Goal: Complete application form: Complete application form

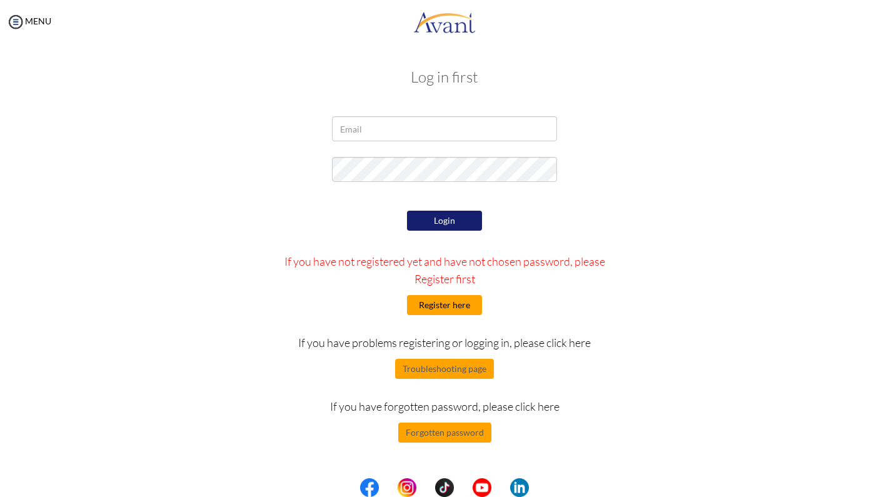
click at [448, 308] on button "Register here" at bounding box center [444, 305] width 75 height 20
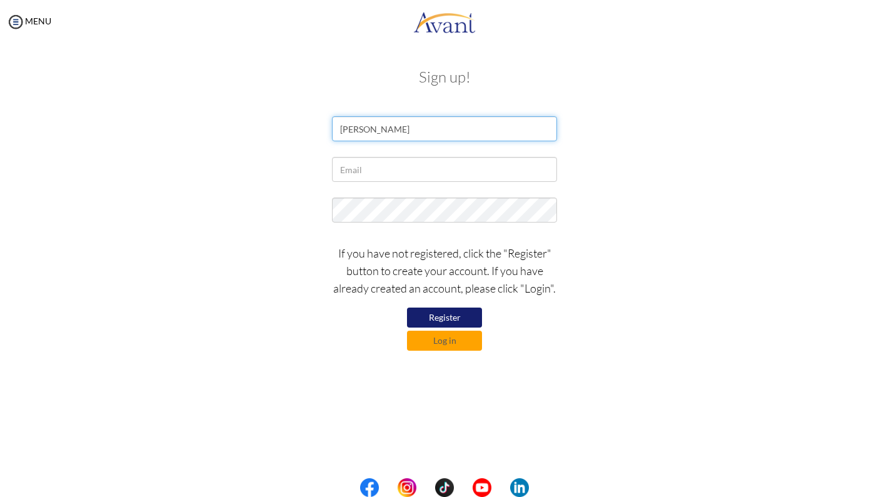
type input "DENNIS MONTERO"
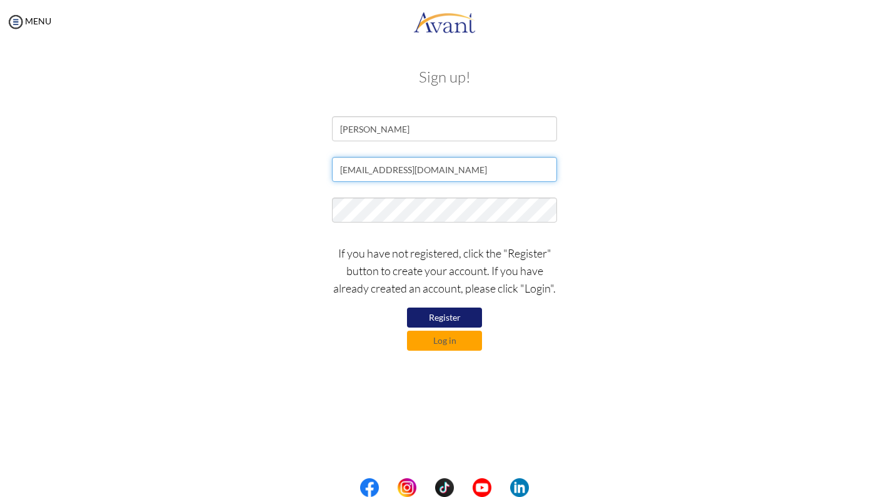
type input "nephilim2010@yahoo.com"
click at [448, 315] on button "Register" at bounding box center [444, 318] width 75 height 20
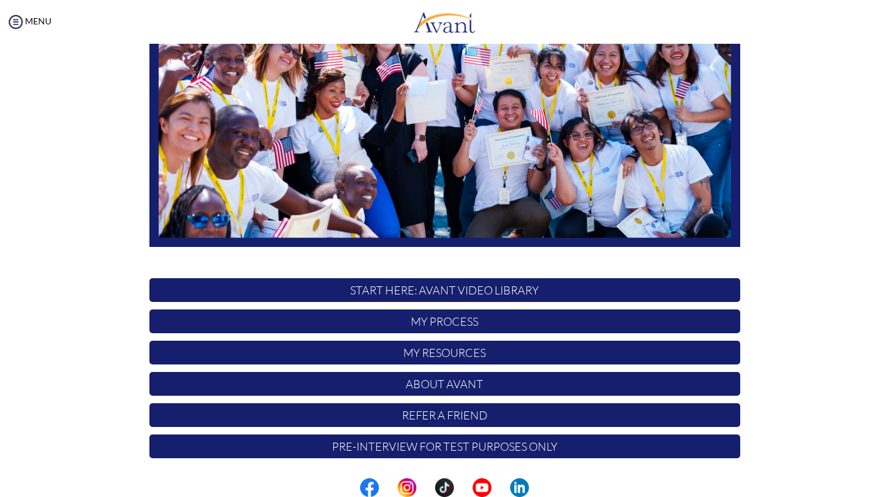
scroll to position [198, 0]
click at [438, 323] on p "My Process" at bounding box center [444, 322] width 591 height 24
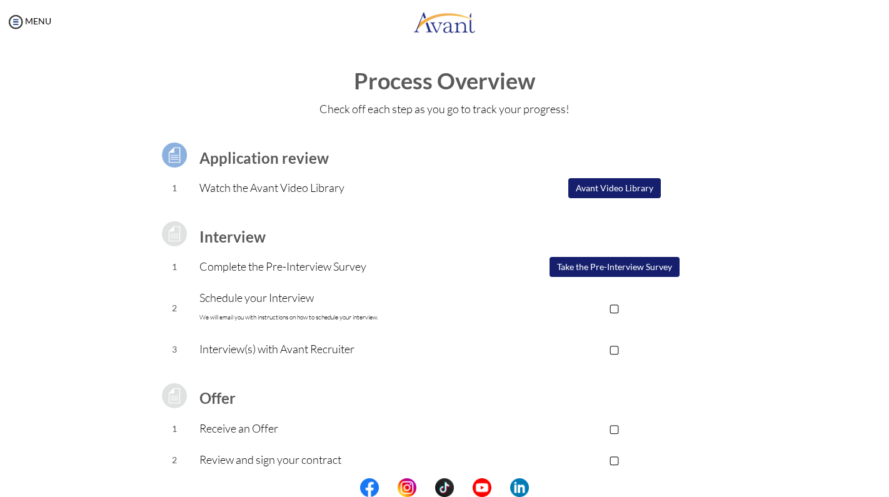
click at [616, 270] on button "Take the Pre-Interview Survey" at bounding box center [615, 267] width 130 height 20
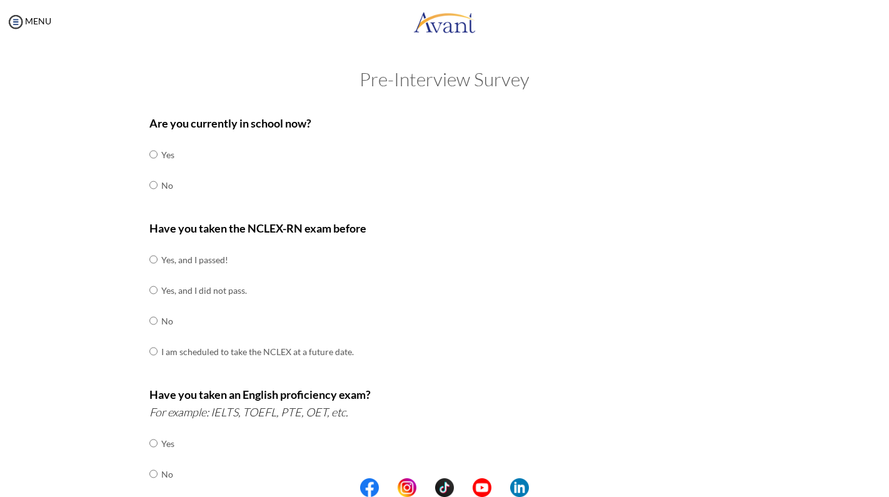
click at [151, 183] on input "radio" at bounding box center [153, 185] width 8 height 25
radio input "true"
click at [155, 259] on input "radio" at bounding box center [153, 259] width 8 height 25
radio input "true"
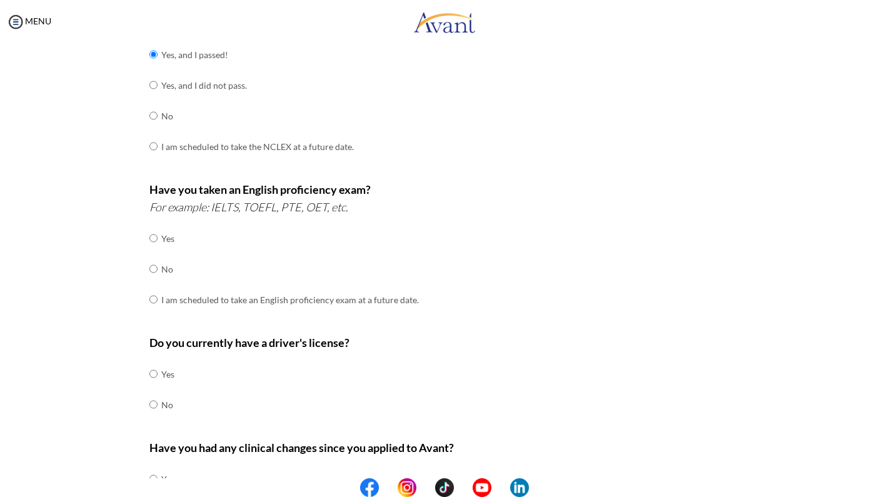
scroll to position [210, 0]
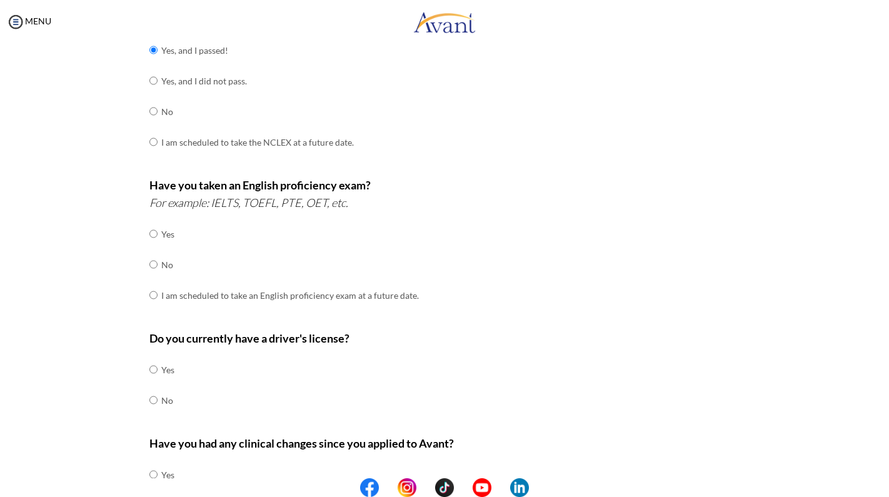
click at [155, 259] on input "radio" at bounding box center [153, 264] width 8 height 25
radio input "true"
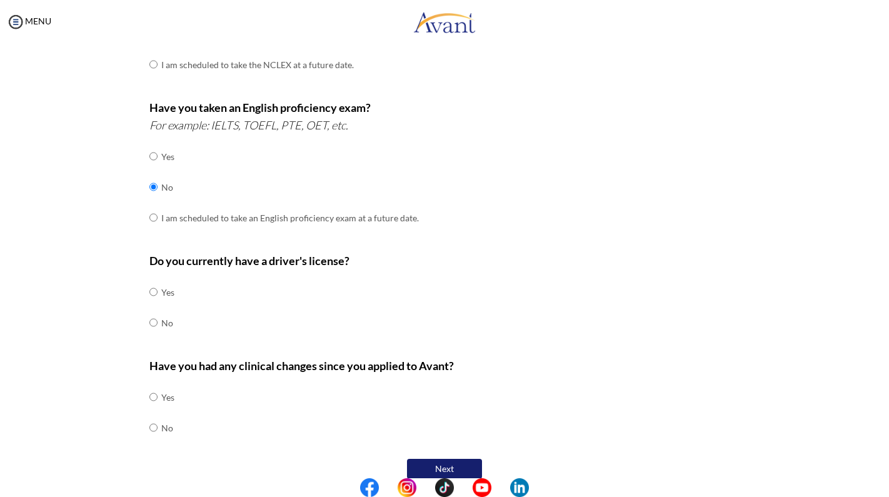
scroll to position [0, 0]
click at [158, 282] on td at bounding box center [160, 292] width 4 height 31
click at [153, 281] on input "radio" at bounding box center [153, 292] width 8 height 25
radio input "true"
click at [149, 415] on input "radio" at bounding box center [153, 427] width 8 height 25
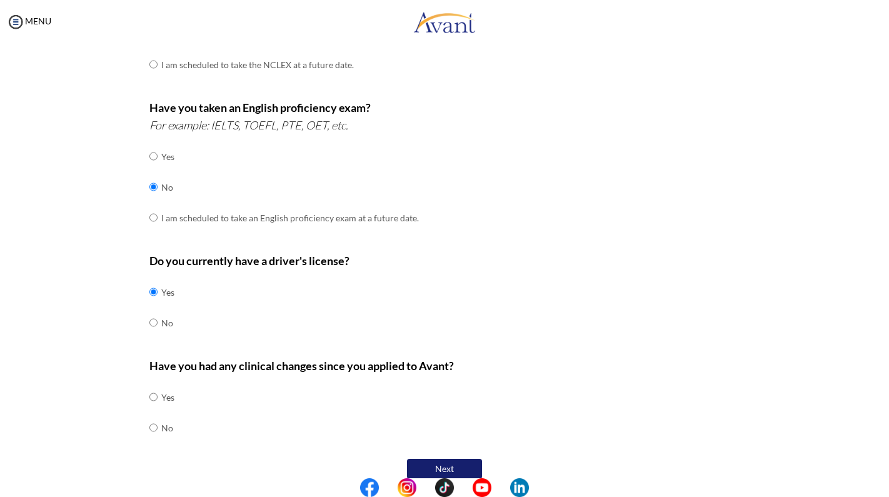
radio input "true"
click at [455, 459] on button "Next" at bounding box center [444, 469] width 75 height 20
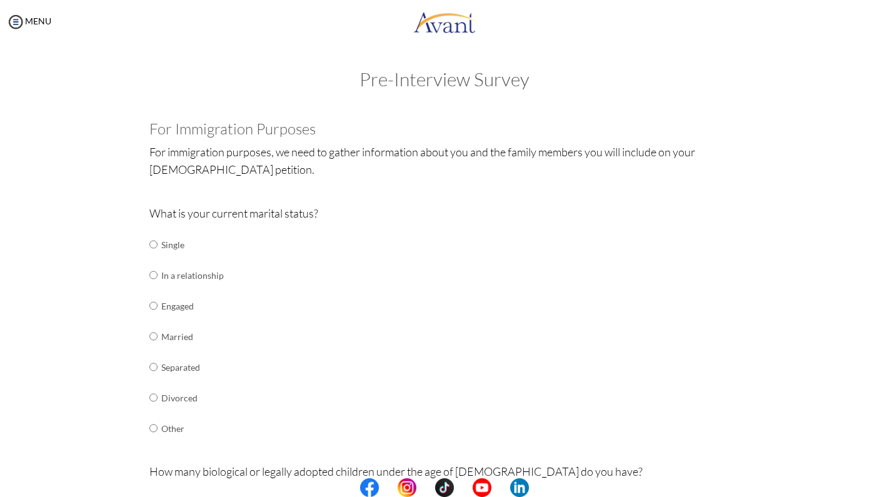
click at [180, 242] on td "Single" at bounding box center [192, 245] width 63 height 31
click at [156, 242] on input "radio" at bounding box center [153, 244] width 8 height 25
radio input "true"
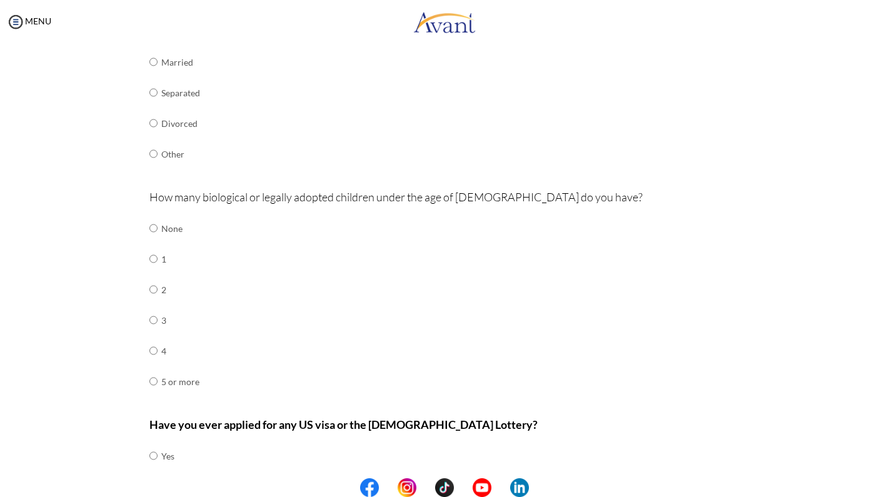
scroll to position [288, 0]
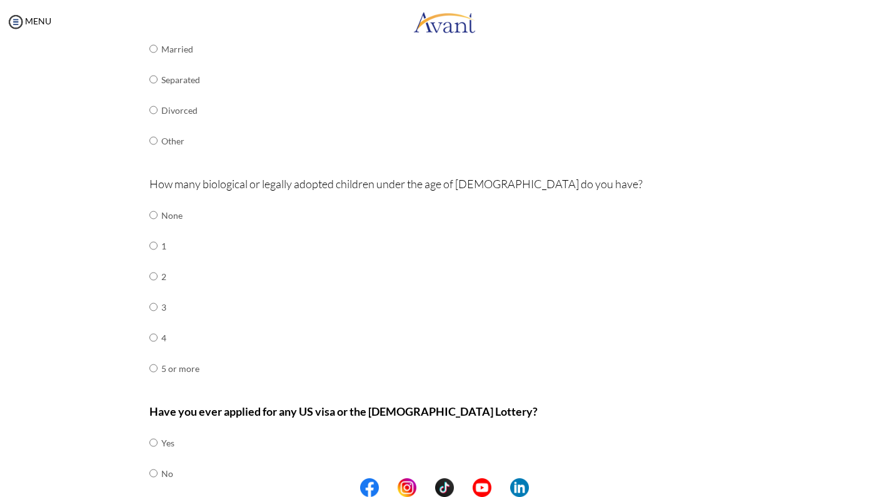
click at [149, 203] on input "radio" at bounding box center [153, 215] width 8 height 25
radio input "true"
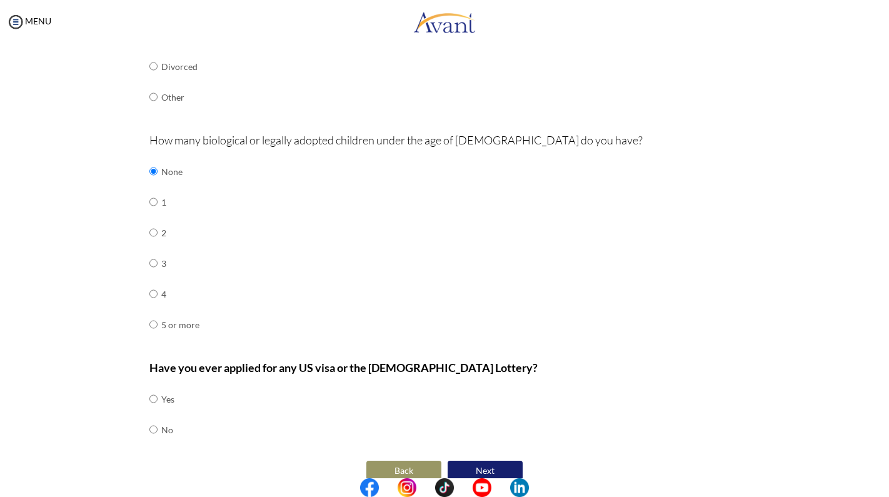
scroll to position [331, 0]
click at [149, 418] on input "radio" at bounding box center [153, 430] width 8 height 25
radio input "true"
click at [501, 462] on button "Next" at bounding box center [485, 472] width 75 height 20
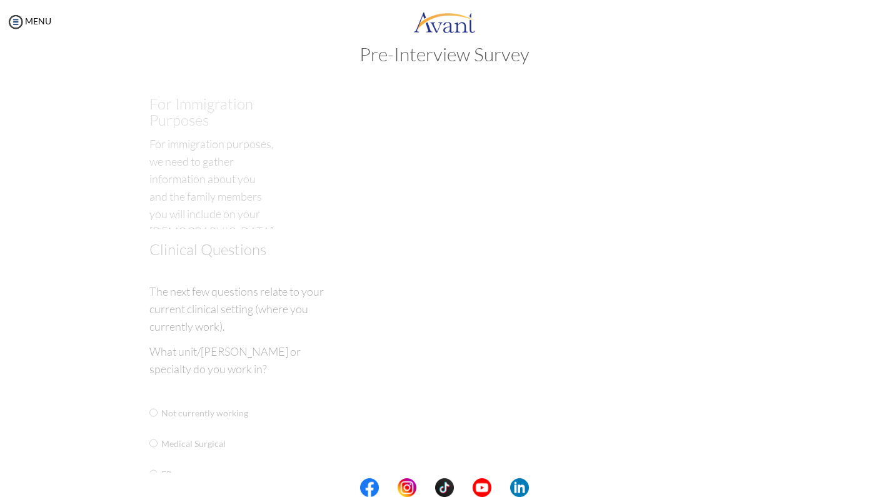
scroll to position [11, 0]
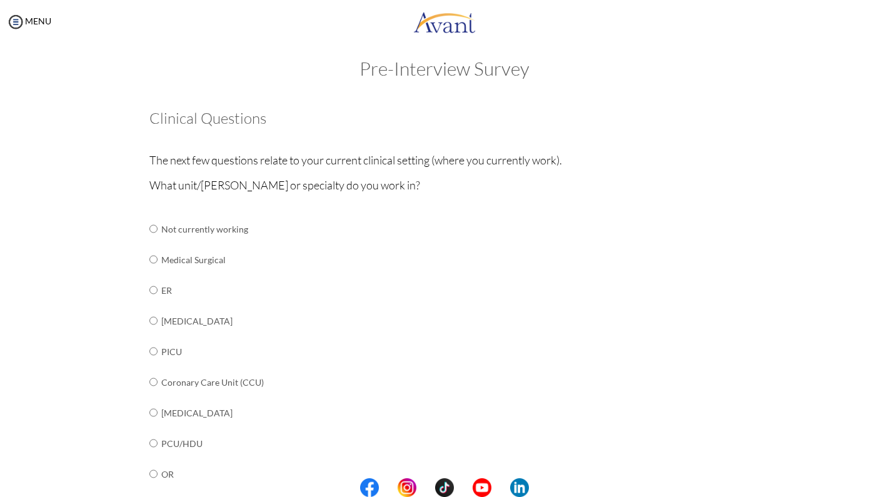
click at [153, 285] on input "radio" at bounding box center [153, 290] width 8 height 25
radio input "true"
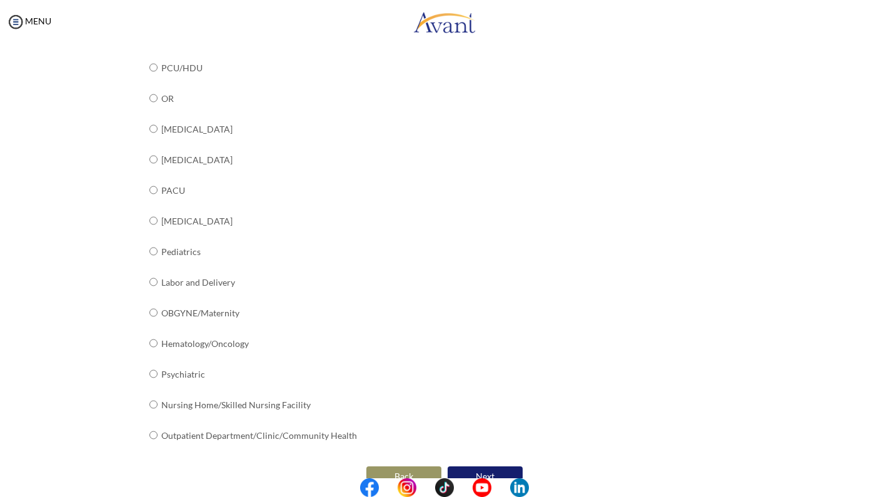
scroll to position [385, 0]
click at [492, 465] on center "Back Next" at bounding box center [444, 478] width 591 height 26
click at [492, 468] on button "Next" at bounding box center [485, 478] width 75 height 20
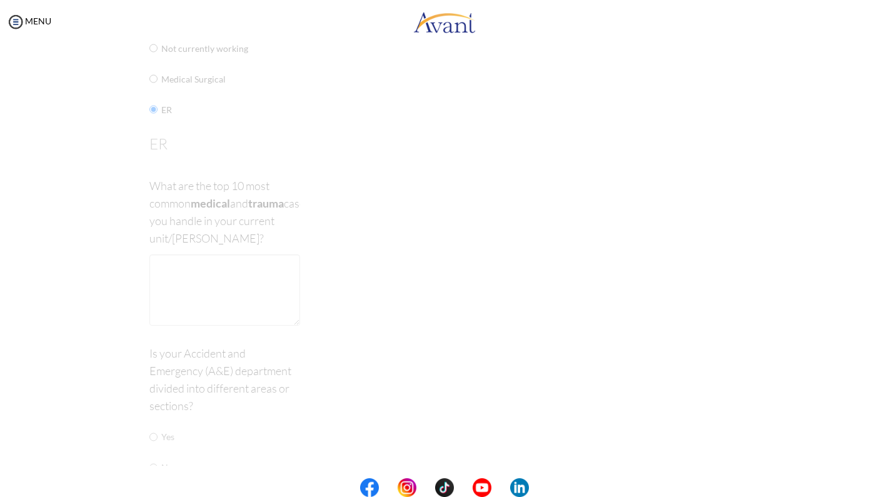
scroll to position [25, 0]
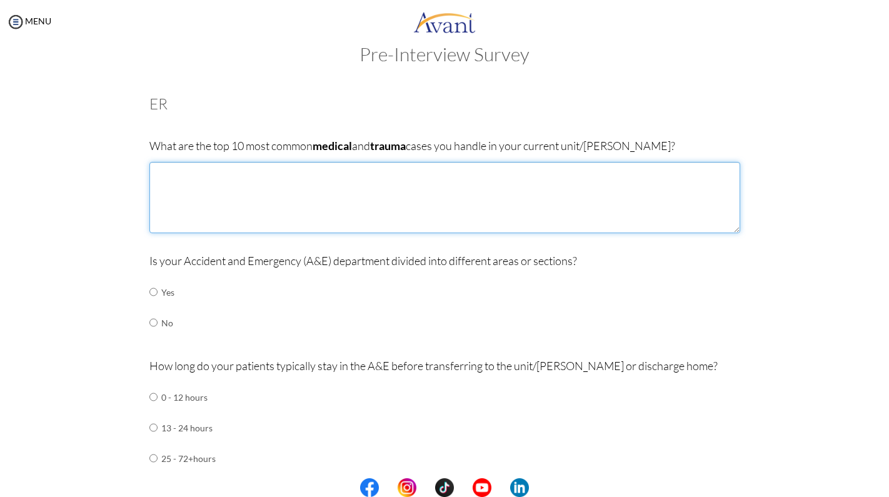
click at [363, 216] on textarea at bounding box center [444, 197] width 591 height 71
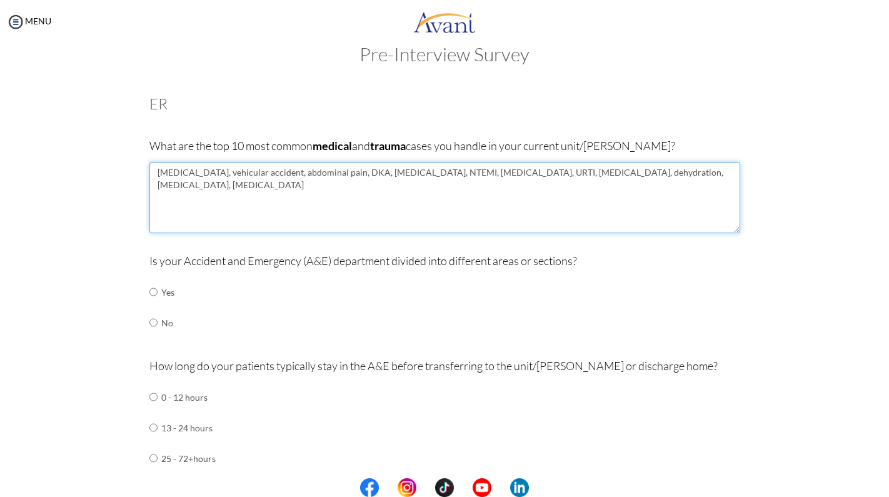
type textarea "[MEDICAL_DATA], vehicular accident, abdominal pain, DKA, [MEDICAL_DATA], NTEMI,…"
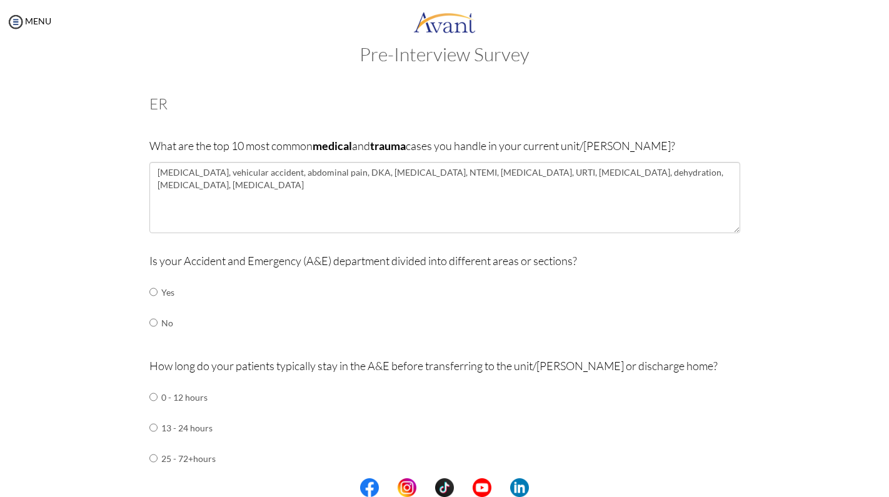
click at [153, 294] on input "radio" at bounding box center [153, 292] width 8 height 25
radio input "true"
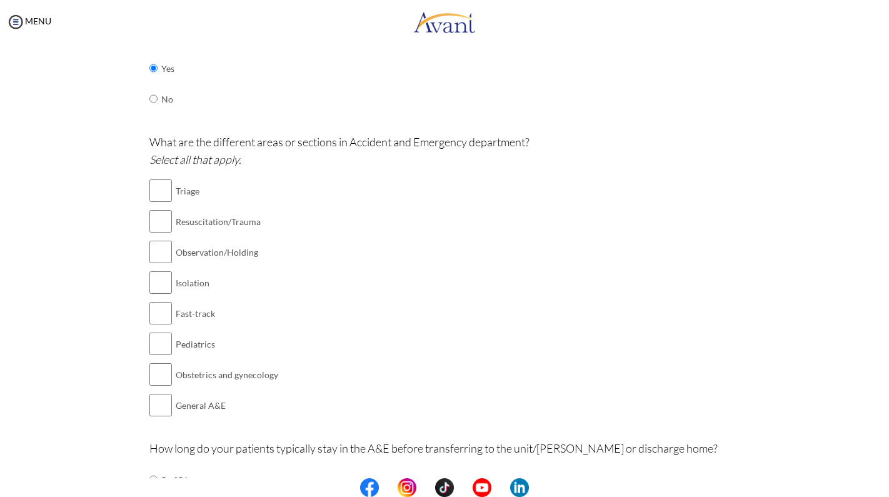
scroll to position [250, 0]
click at [159, 189] on input "checkbox" at bounding box center [160, 190] width 23 height 25
checkbox input "true"
click at [153, 280] on input "checkbox" at bounding box center [160, 282] width 23 height 25
checkbox input "true"
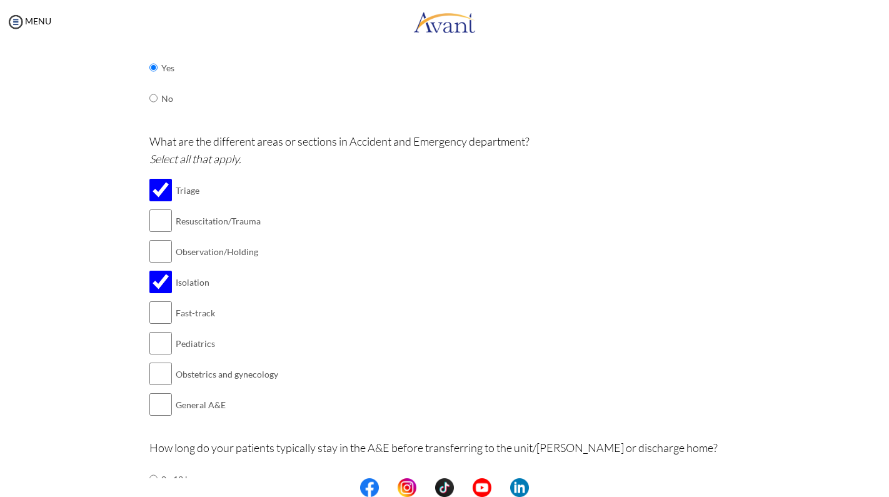
click at [152, 245] on input "checkbox" at bounding box center [160, 251] width 23 height 25
checkbox input "true"
click at [157, 217] on input "checkbox" at bounding box center [160, 220] width 23 height 25
checkbox input "true"
click at [152, 304] on input "checkbox" at bounding box center [160, 312] width 23 height 25
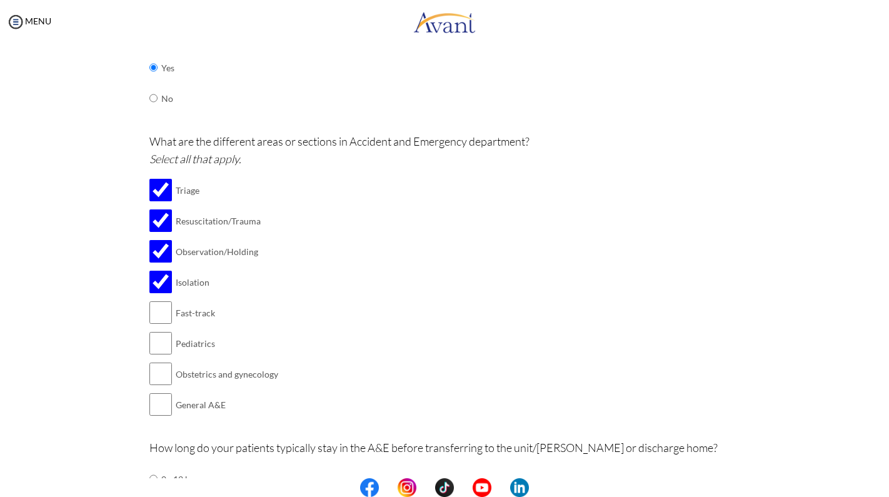
checkbox input "true"
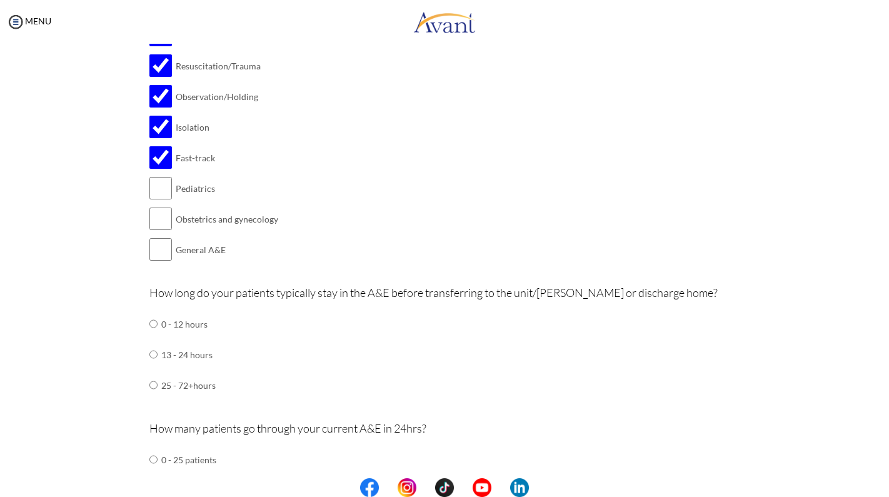
scroll to position [407, 0]
click at [159, 205] on input "checkbox" at bounding box center [160, 217] width 23 height 25
checkbox input "true"
click at [154, 371] on input "radio" at bounding box center [153, 383] width 8 height 25
radio input "true"
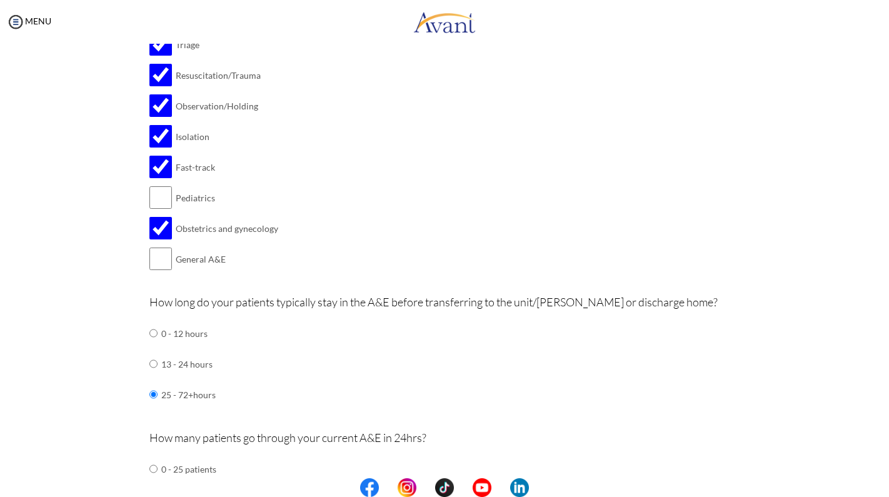
scroll to position [400, 0]
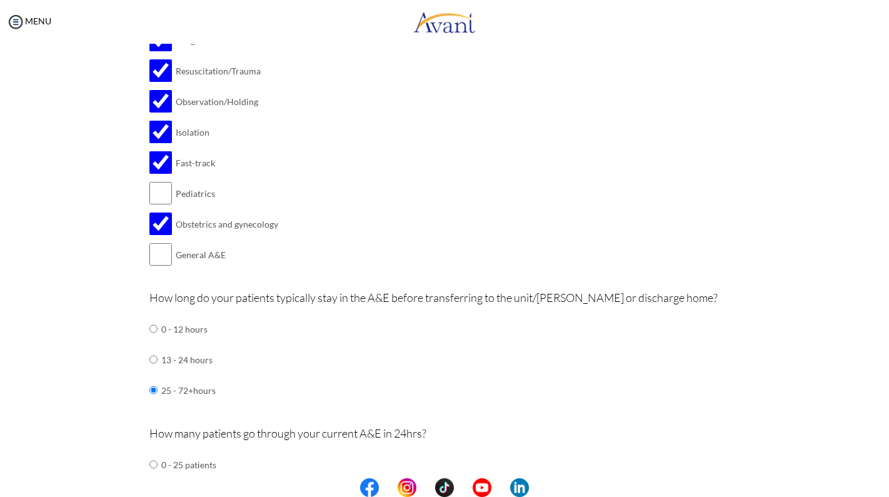
click at [149, 316] on input "radio" at bounding box center [153, 328] width 8 height 25
radio input "true"
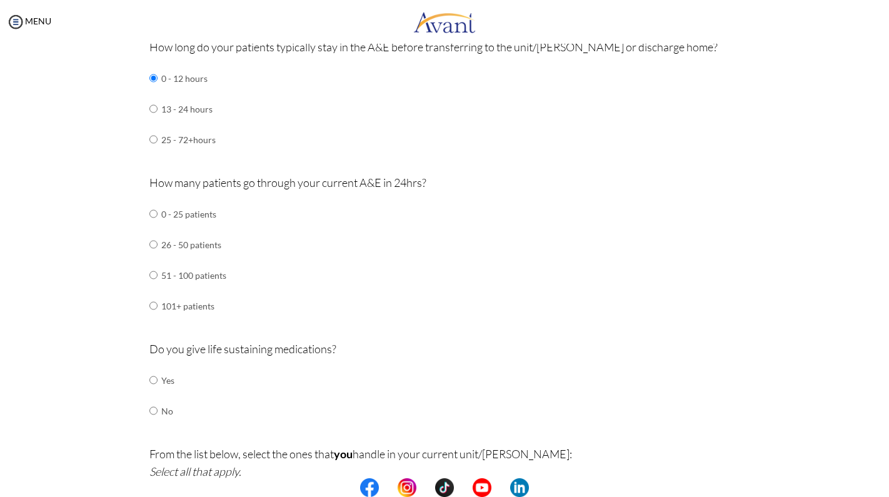
scroll to position [655, 0]
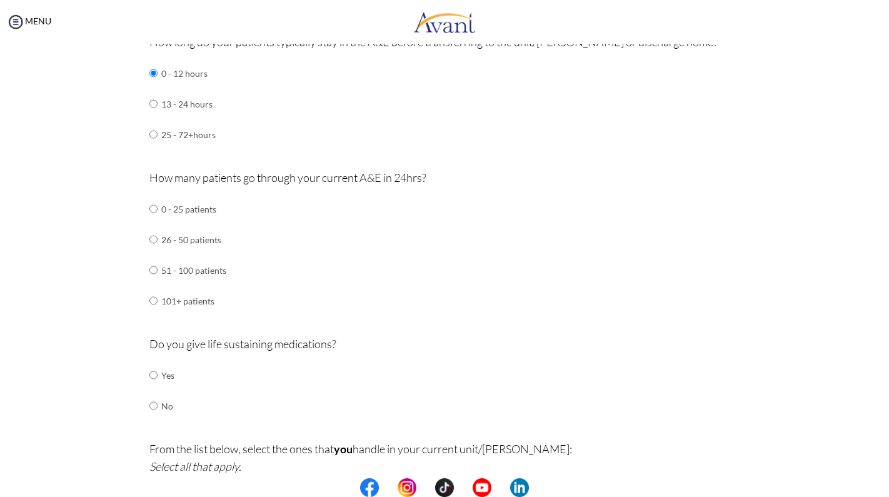
click at [155, 288] on input "radio" at bounding box center [153, 300] width 8 height 25
radio input "true"
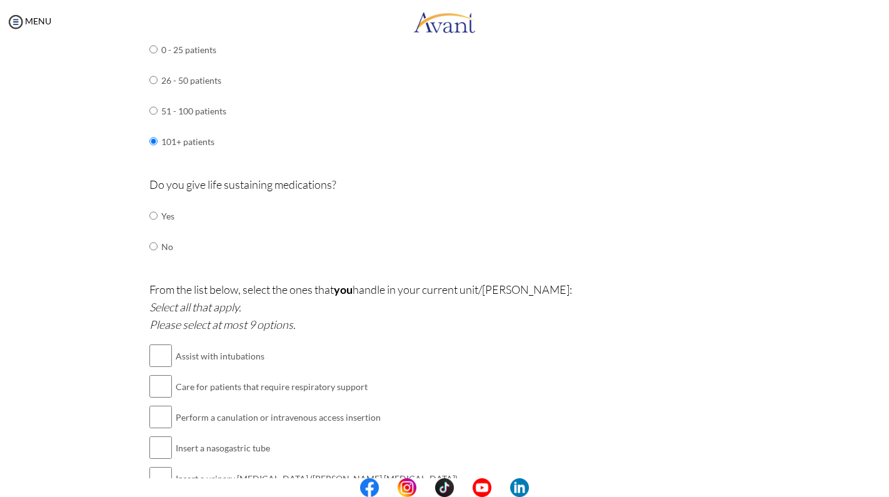
scroll to position [820, 0]
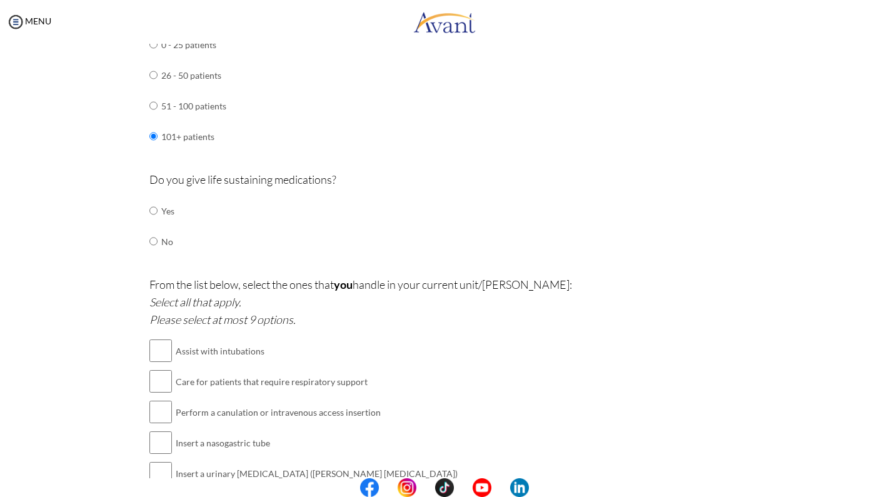
click at [152, 198] on input "radio" at bounding box center [153, 210] width 8 height 25
radio input "true"
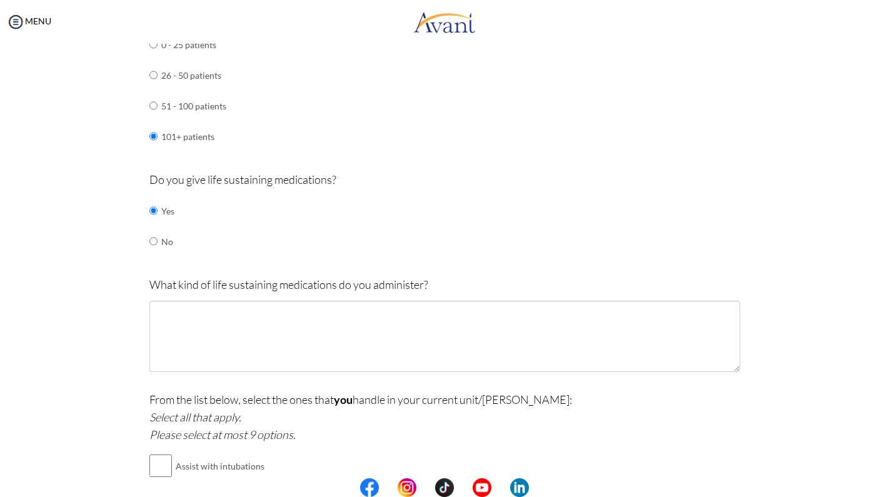
click at [151, 229] on input "radio" at bounding box center [153, 241] width 8 height 25
radio input "true"
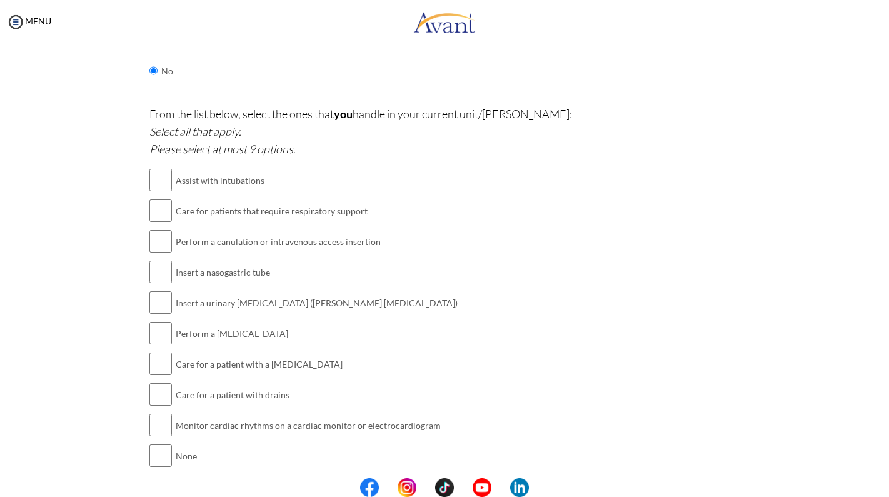
scroll to position [992, 0]
click at [159, 166] on input "checkbox" at bounding box center [160, 178] width 23 height 25
checkbox input "true"
click at [151, 197] on input "checkbox" at bounding box center [160, 209] width 23 height 25
checkbox input "true"
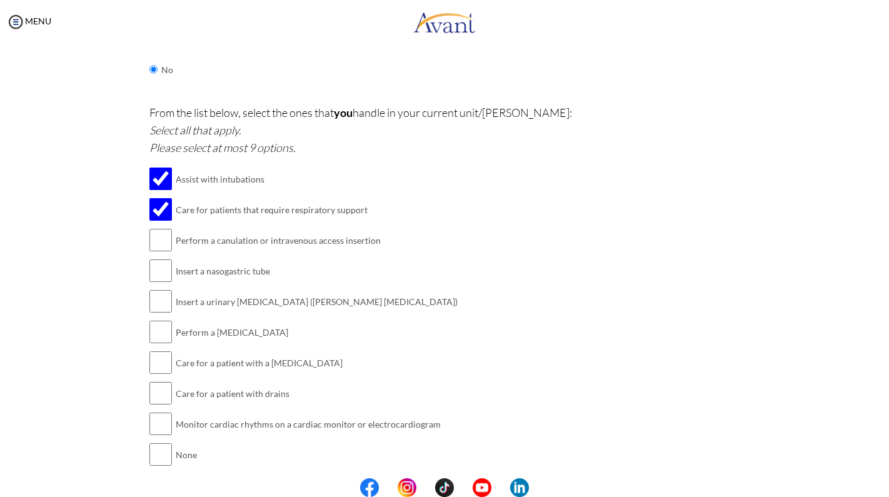
click at [152, 228] on input "checkbox" at bounding box center [160, 240] width 23 height 25
checkbox input "true"
click at [151, 258] on input "checkbox" at bounding box center [160, 270] width 23 height 25
checkbox input "true"
click at [151, 289] on input "checkbox" at bounding box center [160, 301] width 23 height 25
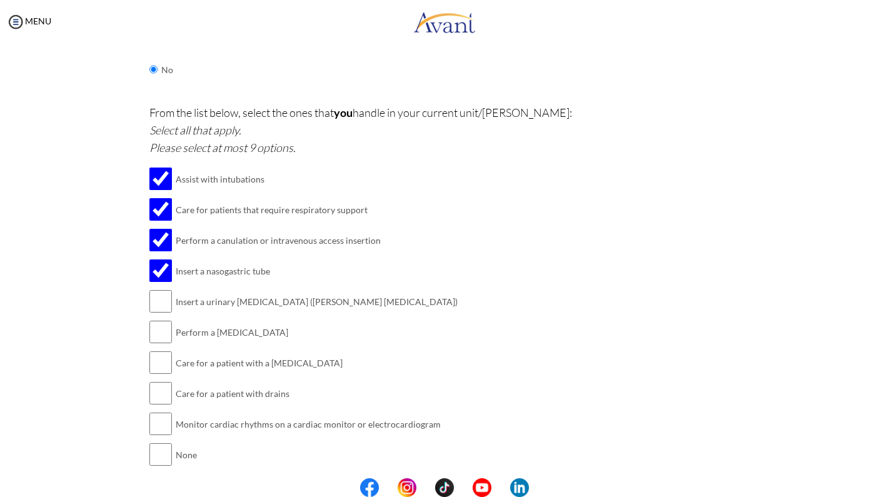
checkbox input "true"
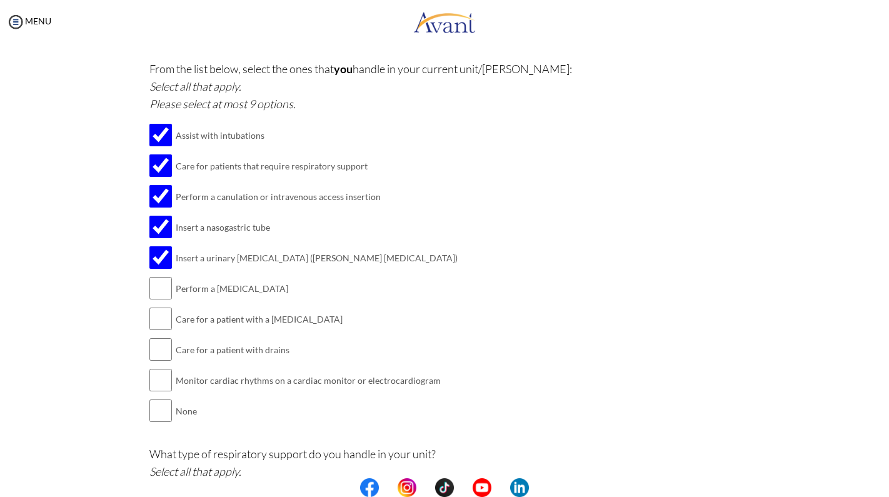
scroll to position [1040, 0]
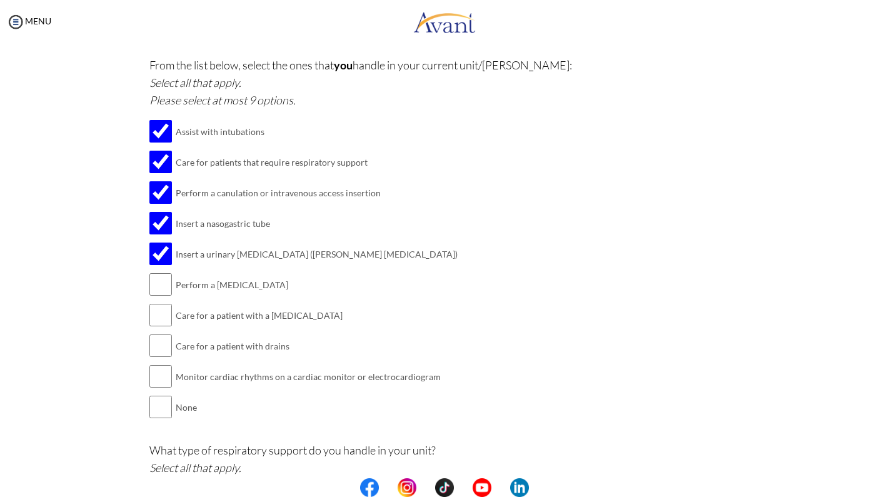
click at [156, 272] on input "checkbox" at bounding box center [160, 284] width 23 height 25
checkbox input "true"
click at [153, 303] on input "checkbox" at bounding box center [160, 315] width 23 height 25
checkbox input "true"
click at [150, 364] on input "checkbox" at bounding box center [160, 376] width 23 height 25
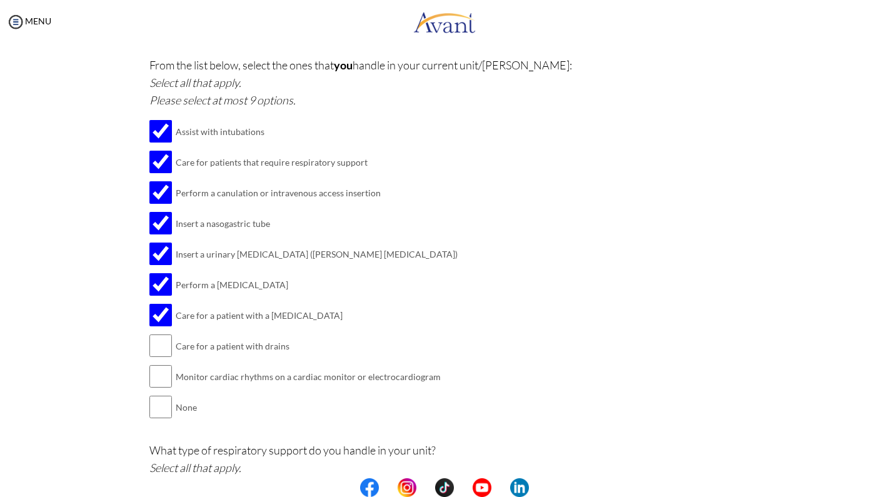
checkbox input "true"
click at [154, 333] on input "checkbox" at bounding box center [160, 345] width 23 height 25
checkbox input "true"
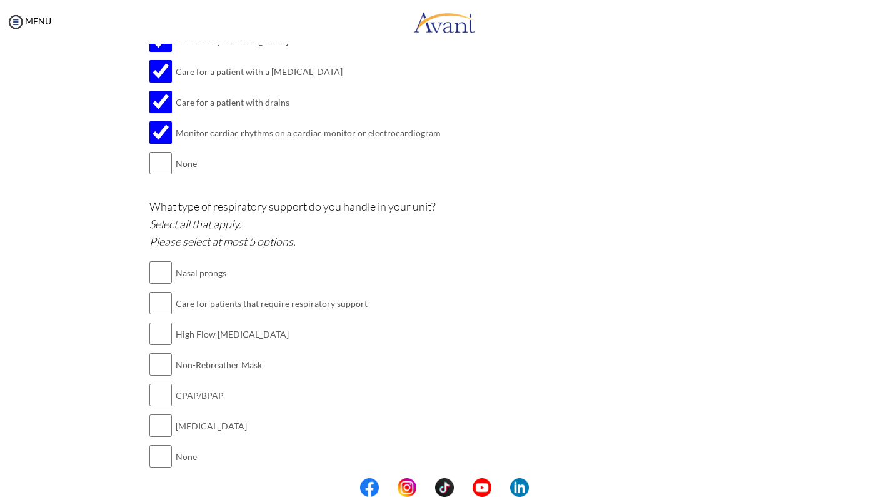
scroll to position [0, 0]
click at [174, 258] on td at bounding box center [174, 273] width 4 height 31
click at [159, 260] on input "checkbox" at bounding box center [160, 272] width 23 height 25
checkbox input "true"
click at [152, 291] on input "checkbox" at bounding box center [160, 303] width 23 height 25
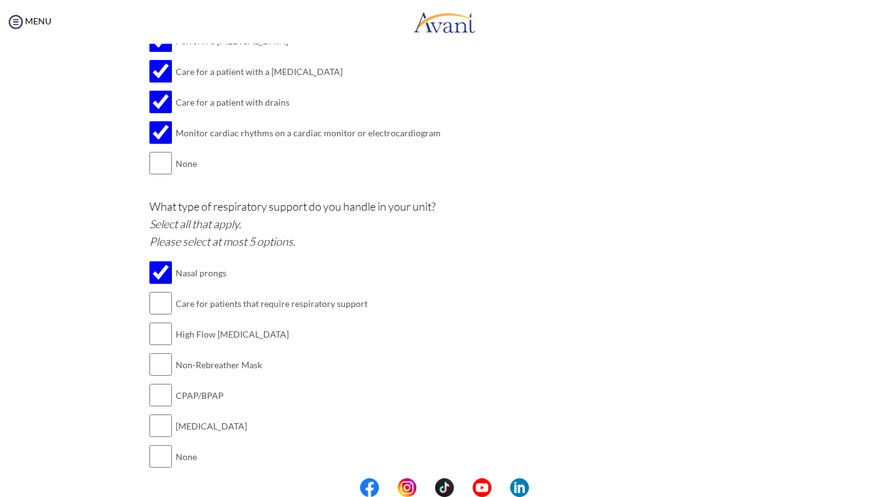
checkbox input "true"
click at [154, 321] on input "checkbox" at bounding box center [160, 333] width 23 height 25
checkbox input "true"
click at [153, 352] on input "checkbox" at bounding box center [160, 364] width 23 height 25
checkbox input "true"
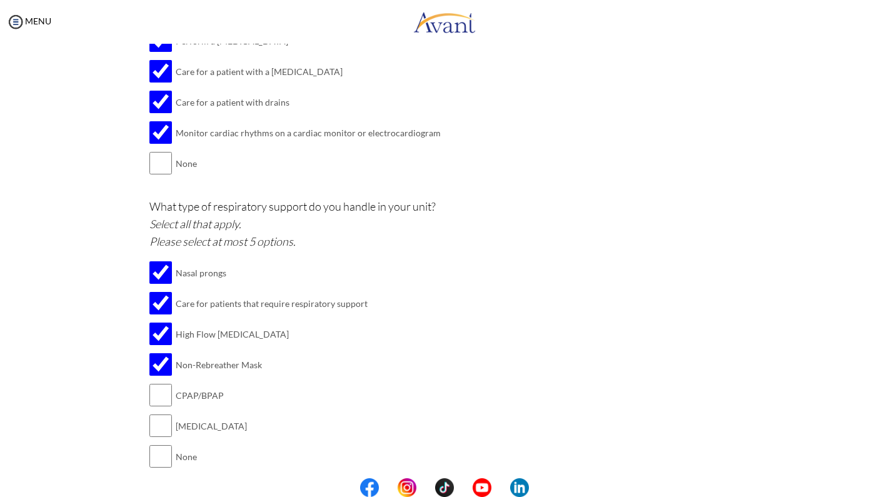
click at [152, 413] on input "checkbox" at bounding box center [160, 425] width 23 height 25
checkbox input "true"
click at [158, 383] on input "checkbox" at bounding box center [160, 395] width 23 height 25
checkbox input "true"
click at [459, 488] on button "Submit" at bounding box center [485, 498] width 75 height 20
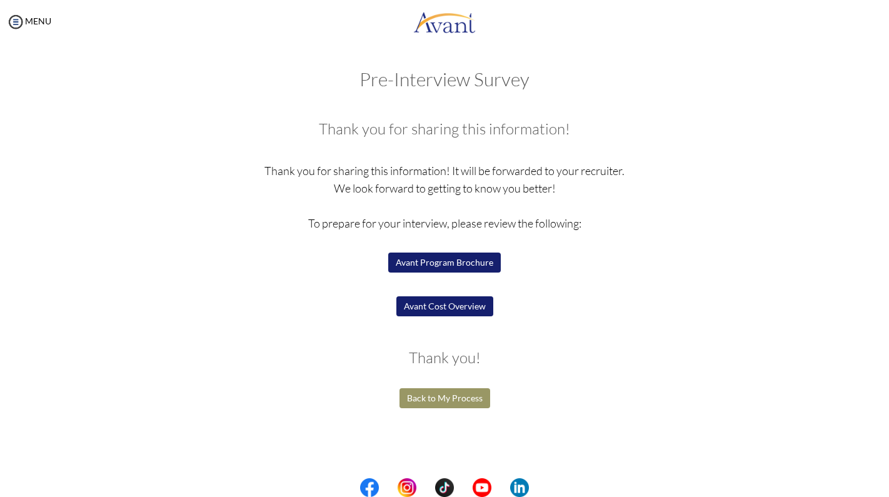
click at [451, 396] on button "Back to My Process" at bounding box center [445, 398] width 91 height 20
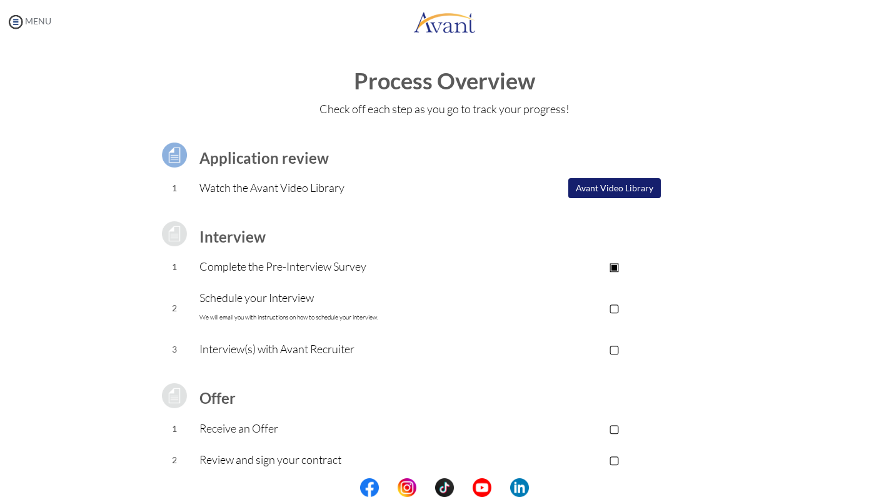
click at [28, 20] on link "MENU" at bounding box center [28, 21] width 45 height 11
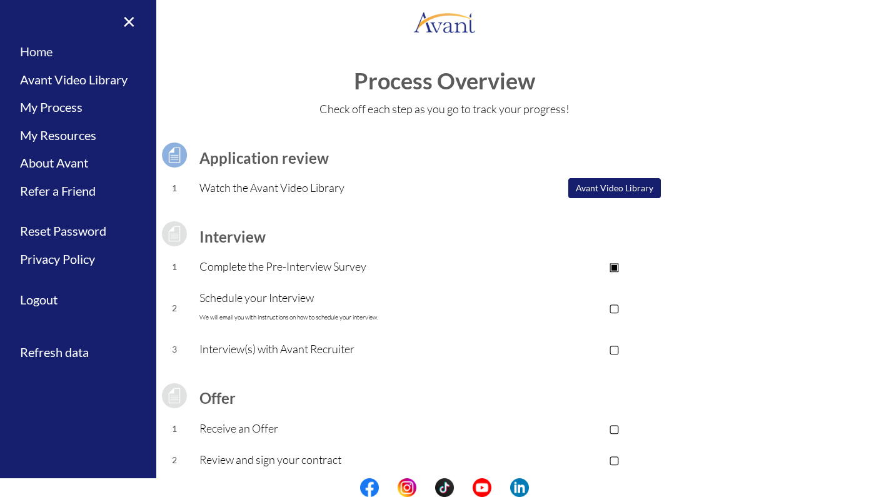
click at [45, 49] on link "Home" at bounding box center [78, 52] width 156 height 28
